Goal: Navigation & Orientation: Find specific page/section

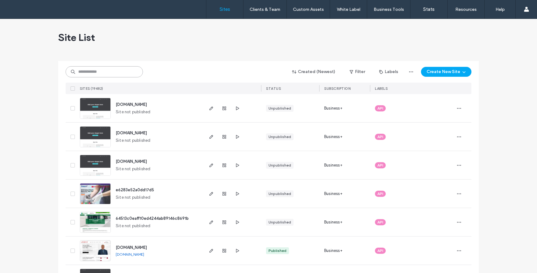
click at [91, 71] on input at bounding box center [104, 71] width 77 height 11
paste input "********"
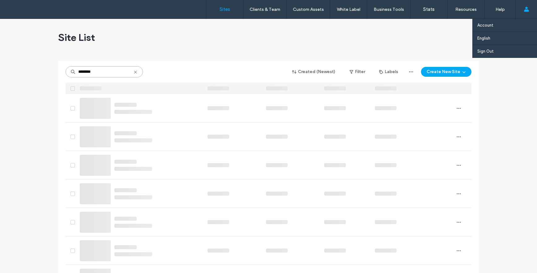
type input "********"
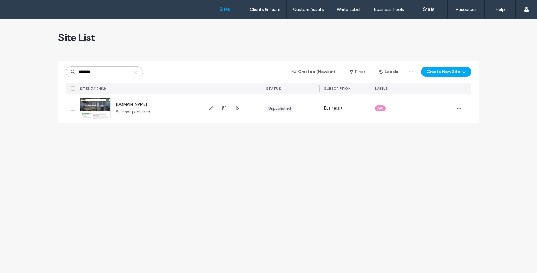
click at [102, 107] on img at bounding box center [95, 119] width 30 height 42
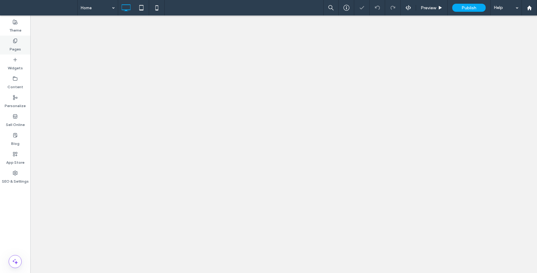
click at [15, 41] on icon at bounding box center [15, 40] width 5 height 5
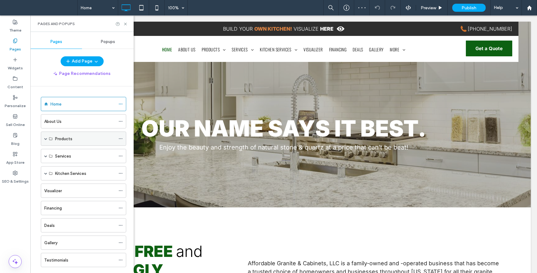
click at [45, 138] on span at bounding box center [45, 138] width 3 height 3
click at [97, 138] on div "Products" at bounding box center [85, 139] width 60 height 6
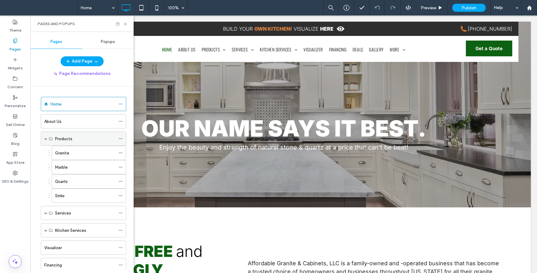
click at [120, 139] on icon at bounding box center [121, 138] width 4 height 4
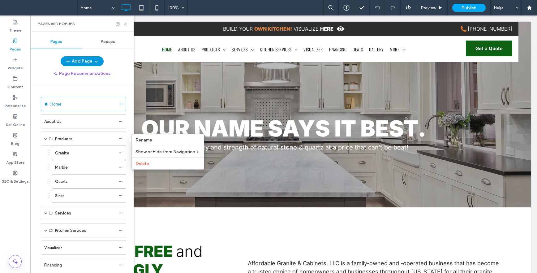
click at [80, 60] on button "Add Page" at bounding box center [82, 61] width 43 height 10
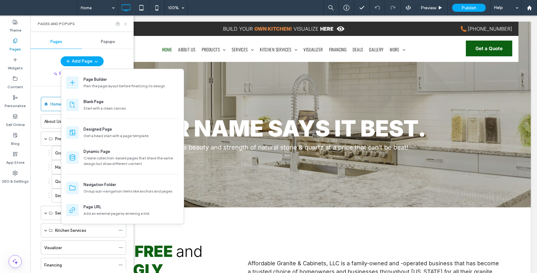
click at [124, 22] on icon at bounding box center [125, 24] width 5 height 5
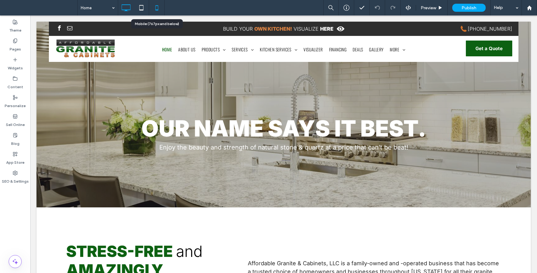
click at [155, 7] on icon at bounding box center [157, 8] width 12 height 12
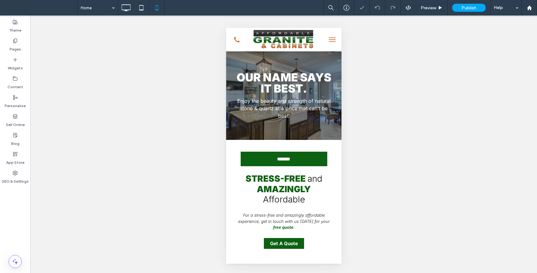
click at [326, 37] on button "menu" at bounding box center [332, 39] width 12 height 12
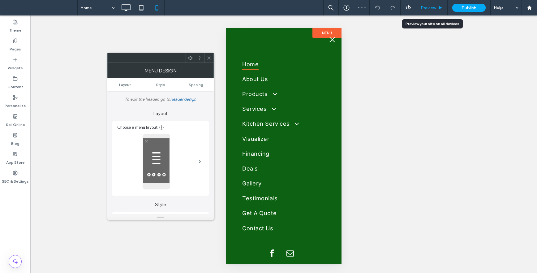
click at [429, 6] on span "Preview" at bounding box center [428, 7] width 15 height 5
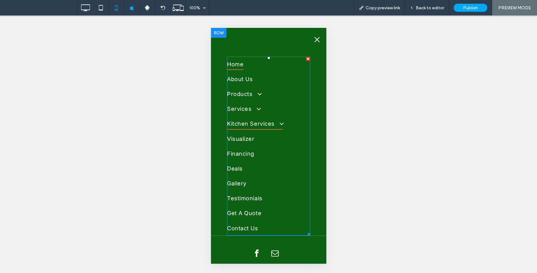
click at [277, 123] on span at bounding box center [278, 123] width 11 height 7
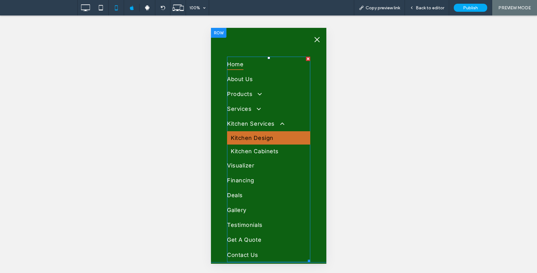
click at [252, 137] on span "Kitchen Design" at bounding box center [252, 138] width 43 height 8
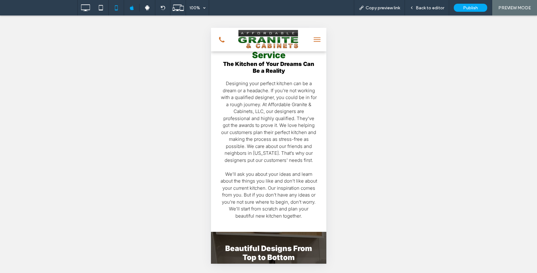
scroll to position [63, 0]
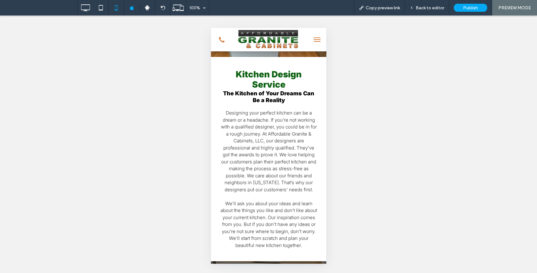
click at [316, 42] on button "menu" at bounding box center [317, 39] width 12 height 12
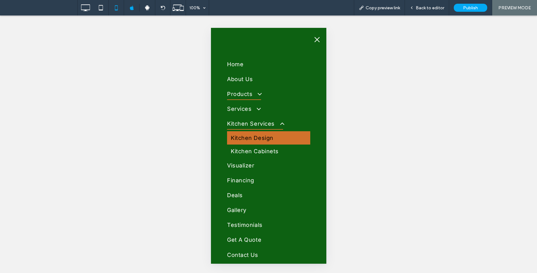
click at [237, 95] on span "Products" at bounding box center [244, 94] width 34 height 12
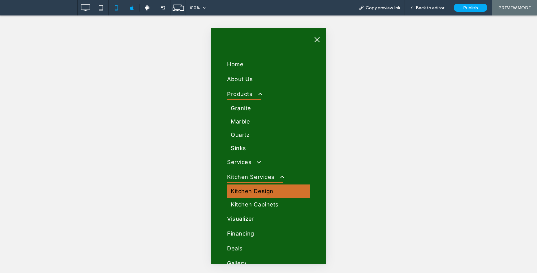
click at [237, 95] on span "Products" at bounding box center [244, 94] width 34 height 12
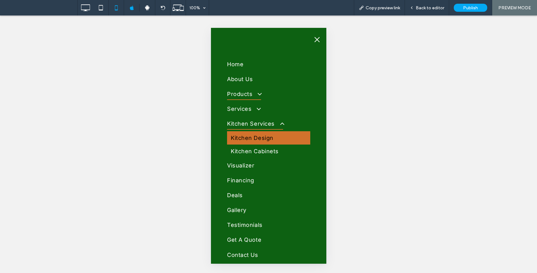
click at [237, 95] on span "Products" at bounding box center [244, 94] width 34 height 12
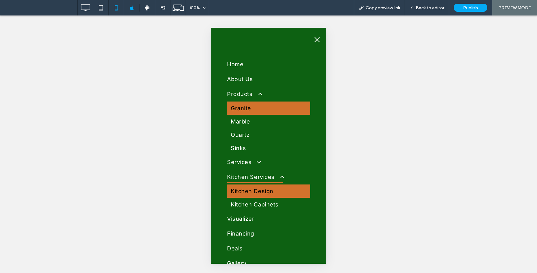
click at [238, 108] on span "Granite" at bounding box center [241, 108] width 20 height 8
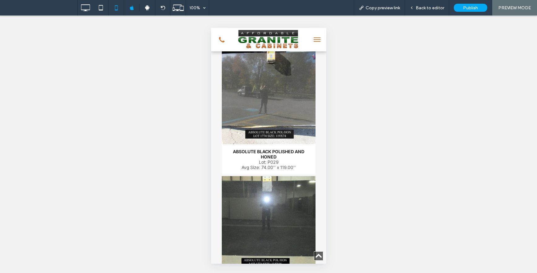
scroll to position [283, 0]
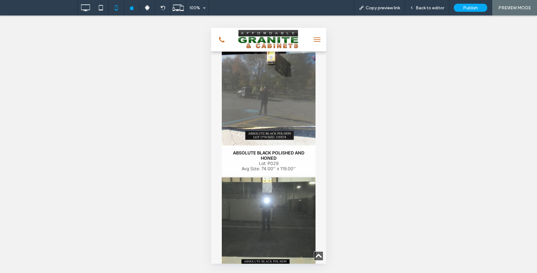
click at [244, 89] on link at bounding box center [269, 99] width 94 height 94
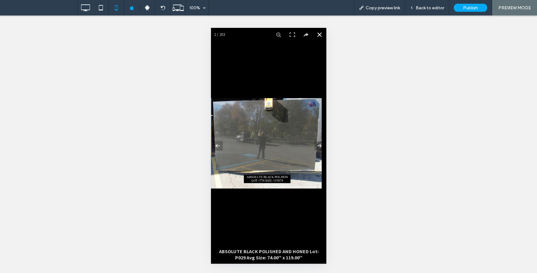
click at [313, 35] on button at bounding box center [320, 35] width 14 height 14
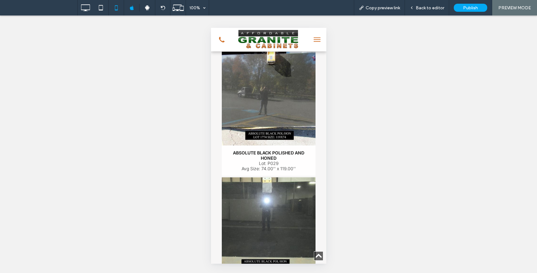
drag, startPoint x: 261, startPoint y: 33, endPoint x: 470, endPoint y: 61, distance: 211.0
click at [261, 33] on img at bounding box center [268, 40] width 63 height 24
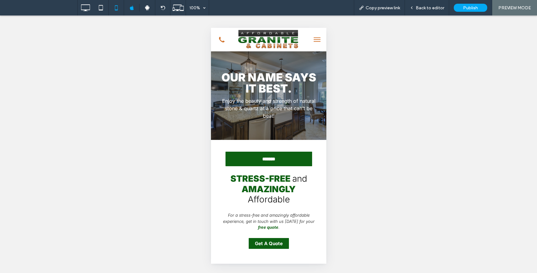
scroll to position [0, 0]
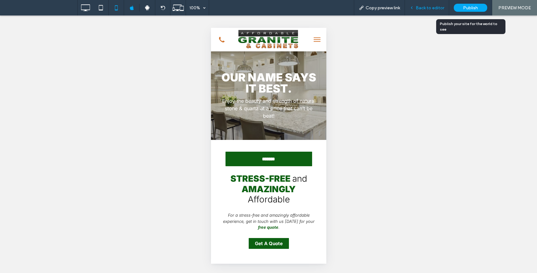
click at [432, 10] on span "Back to editor" at bounding box center [430, 7] width 28 height 5
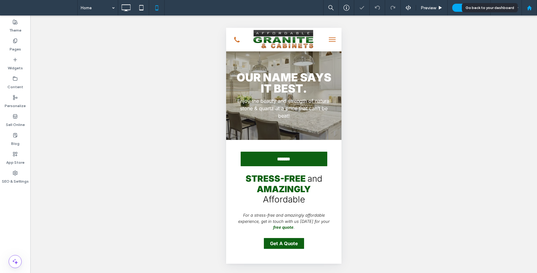
click at [529, 6] on icon at bounding box center [529, 7] width 5 height 5
